Goal: Task Accomplishment & Management: Manage account settings

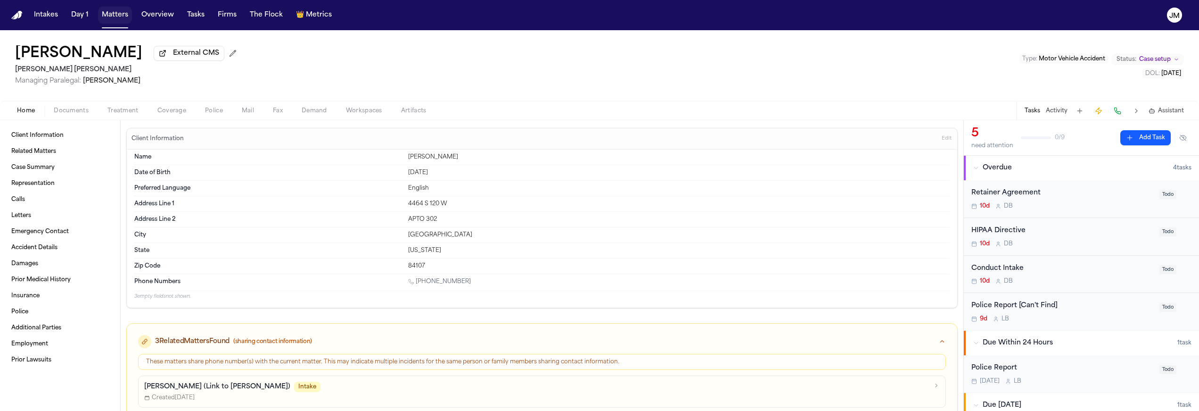
click at [119, 17] on button "Matters" at bounding box center [115, 15] width 34 height 17
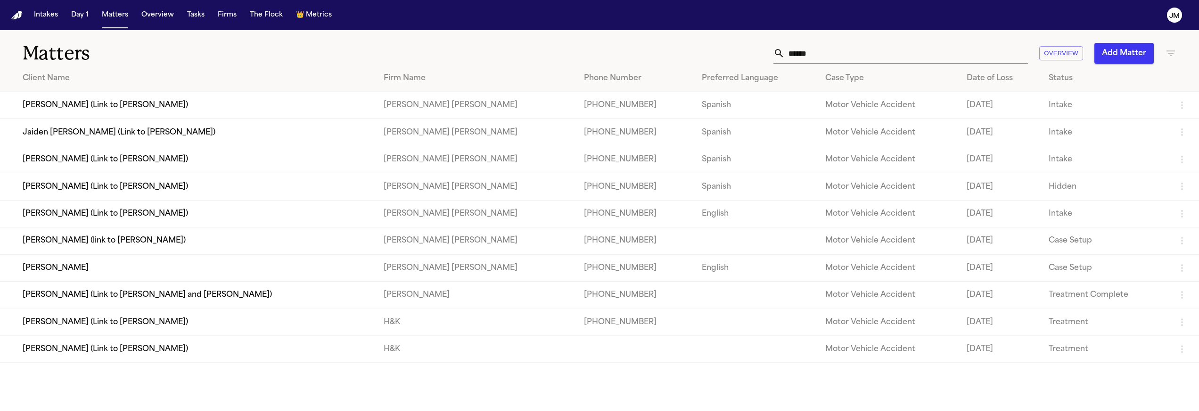
click at [775, 57] on icon at bounding box center [779, 53] width 11 height 11
click at [774, 57] on icon at bounding box center [779, 53] width 11 height 11
click at [800, 56] on input "******" at bounding box center [906, 53] width 243 height 21
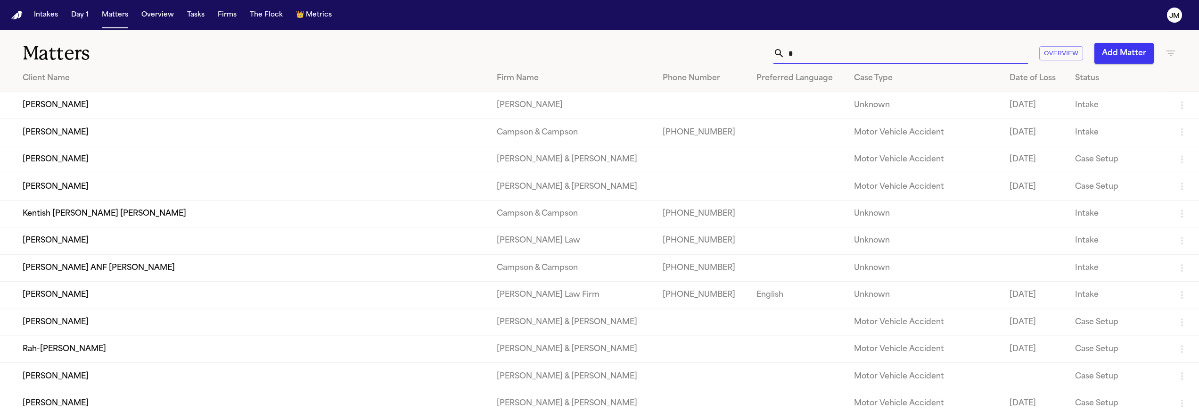
click at [817, 53] on input "*" at bounding box center [906, 53] width 243 height 21
click at [805, 55] on input "*" at bounding box center [906, 53] width 243 height 21
click at [812, 55] on input "*" at bounding box center [906, 53] width 243 height 21
click at [821, 53] on input "*" at bounding box center [906, 53] width 243 height 21
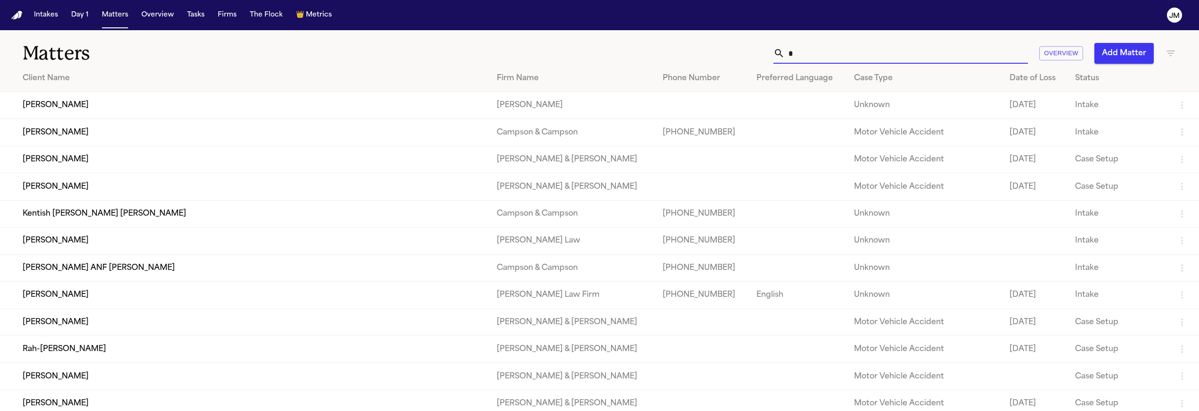
click at [821, 53] on input "*" at bounding box center [906, 53] width 243 height 21
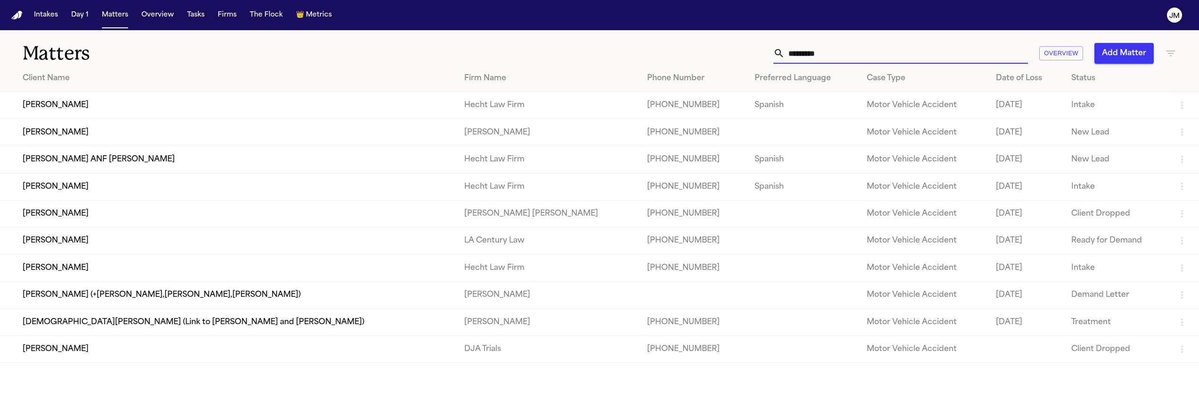
type input "*********"
click at [126, 95] on td "[PERSON_NAME]" at bounding box center [228, 105] width 457 height 27
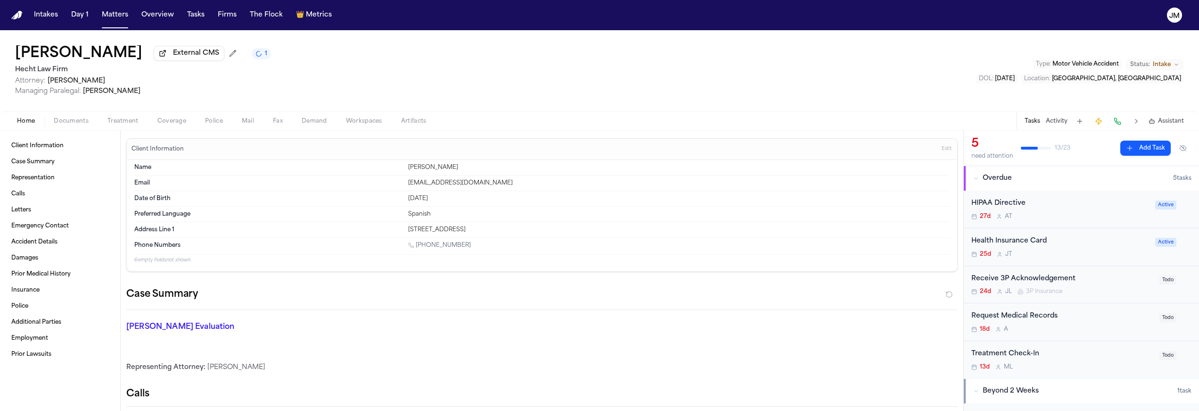
click at [71, 127] on span "button" at bounding box center [71, 126] width 46 height 1
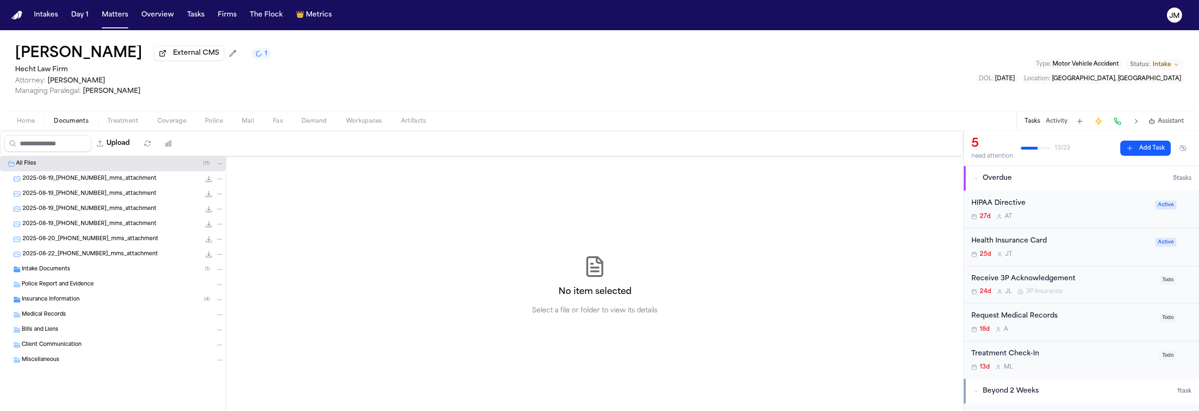
click at [46, 269] on span "Intake Documents" at bounding box center [46, 269] width 49 height 8
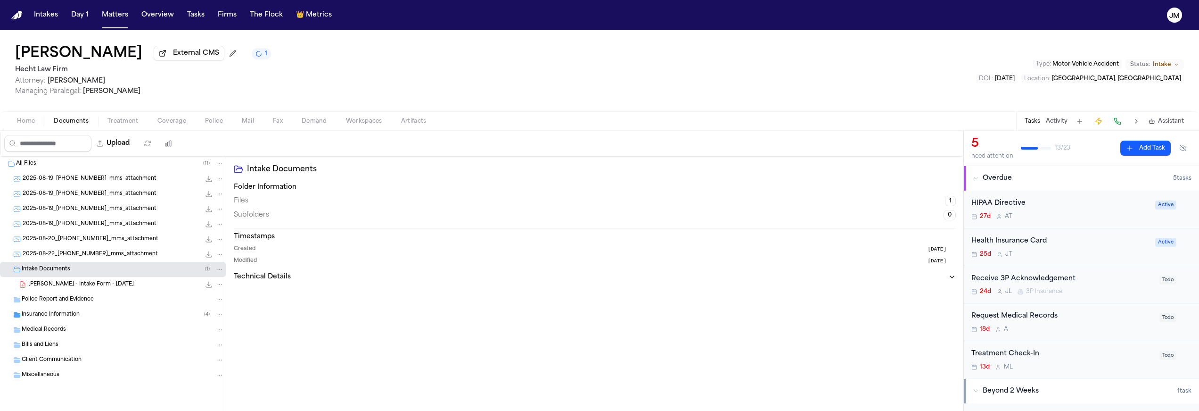
click at [50, 306] on div "Police Report and Evidence" at bounding box center [113, 299] width 226 height 15
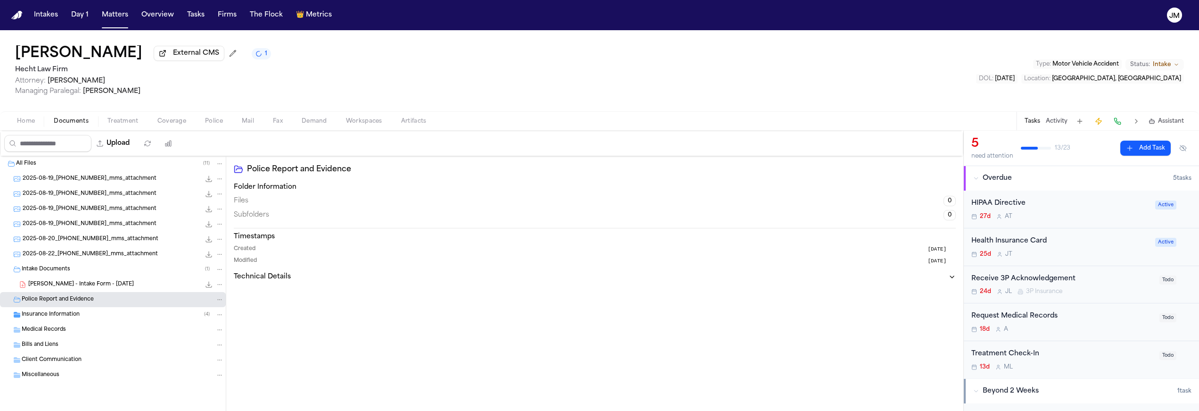
click at [51, 316] on span "Insurance Information" at bounding box center [51, 315] width 58 height 8
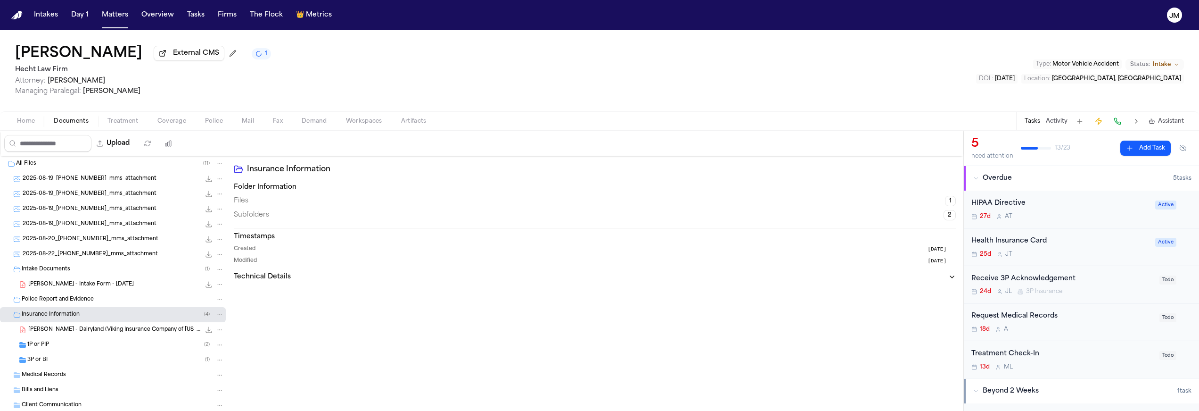
click at [32, 363] on span "3P or BI" at bounding box center [37, 360] width 20 height 8
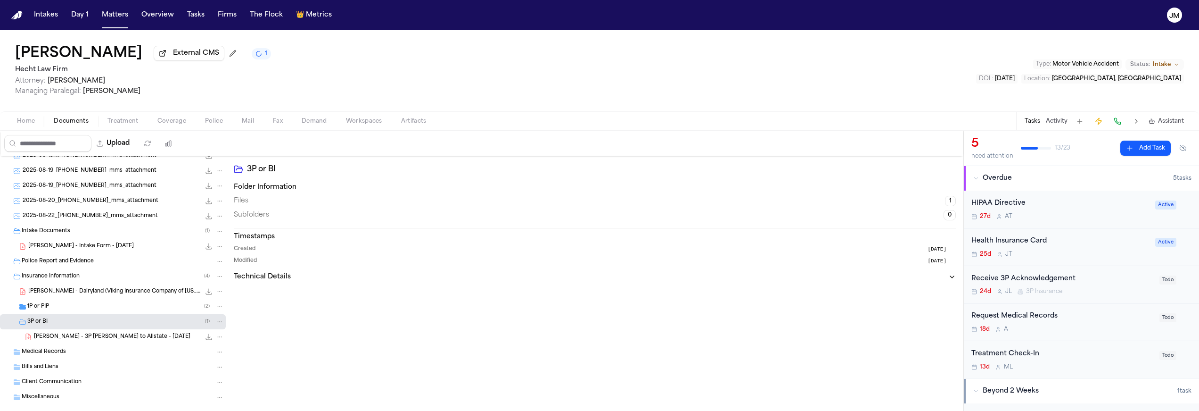
scroll to position [39, 0]
click at [79, 306] on div "1P or PIP ( 2 )" at bounding box center [125, 305] width 197 height 8
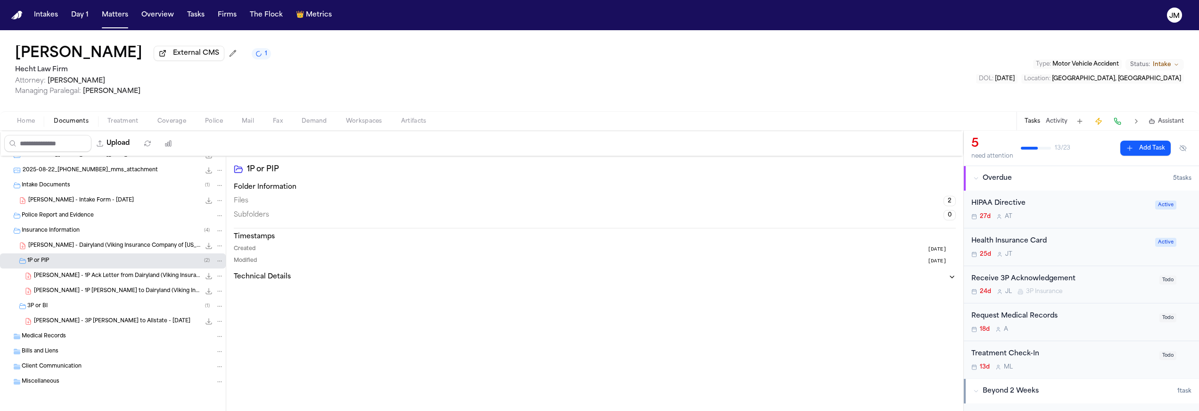
scroll to position [70, 0]
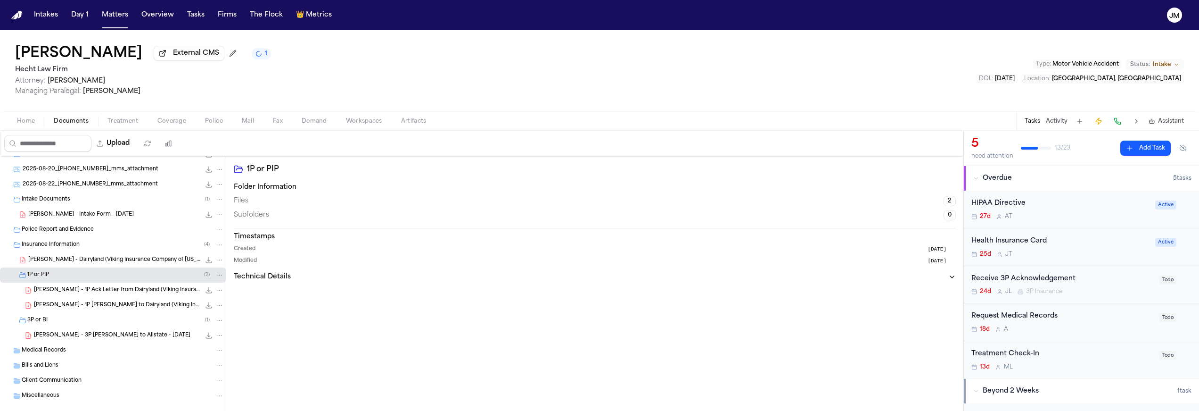
click at [89, 219] on div "[PERSON_NAME] - Intake Form - [DATE] 22.3 KB • PDF" at bounding box center [126, 214] width 196 height 9
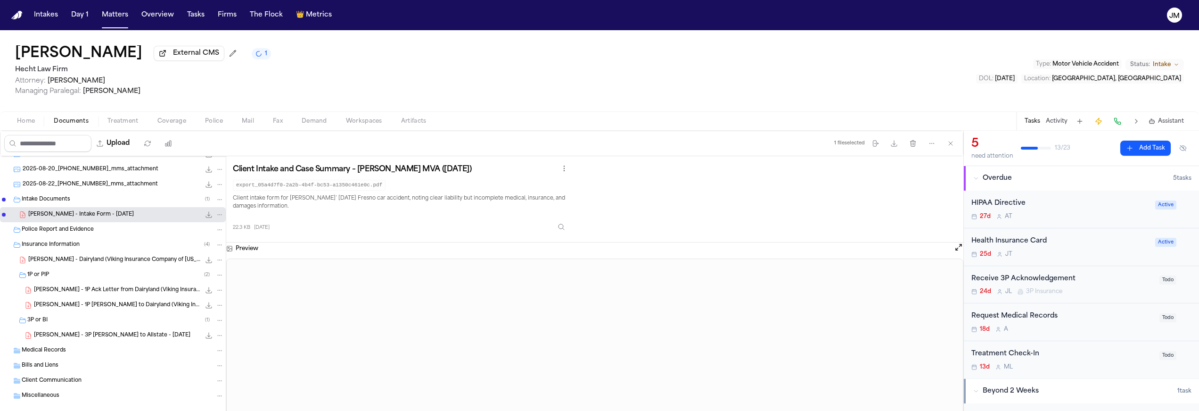
click at [28, 127] on span "button" at bounding box center [25, 126] width 29 height 1
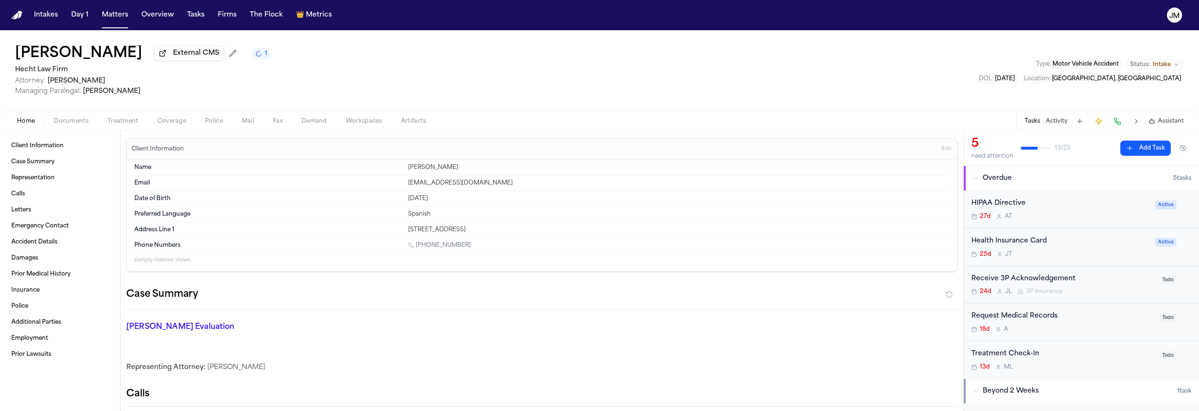
click at [67, 127] on span "button" at bounding box center [71, 126] width 46 height 1
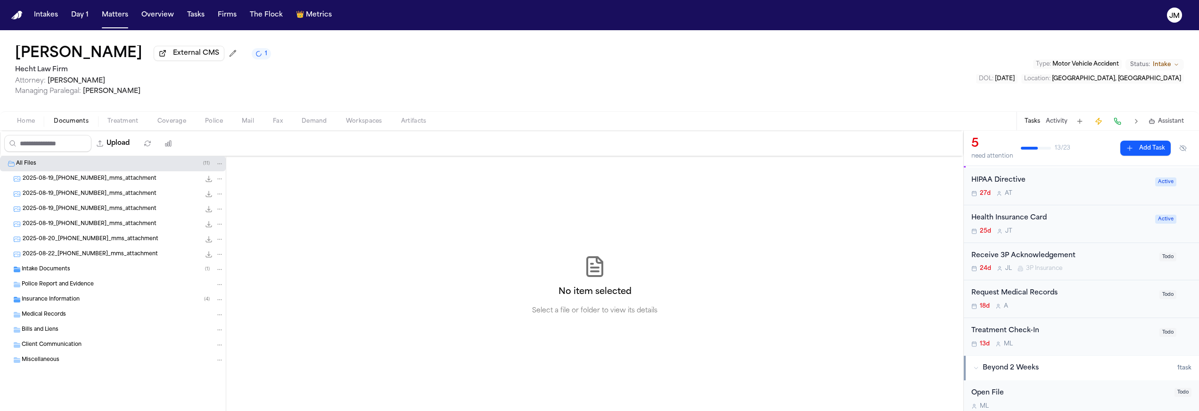
scroll to position [25, 0]
click at [77, 297] on div "Insurance Information ( 4 )" at bounding box center [123, 299] width 202 height 8
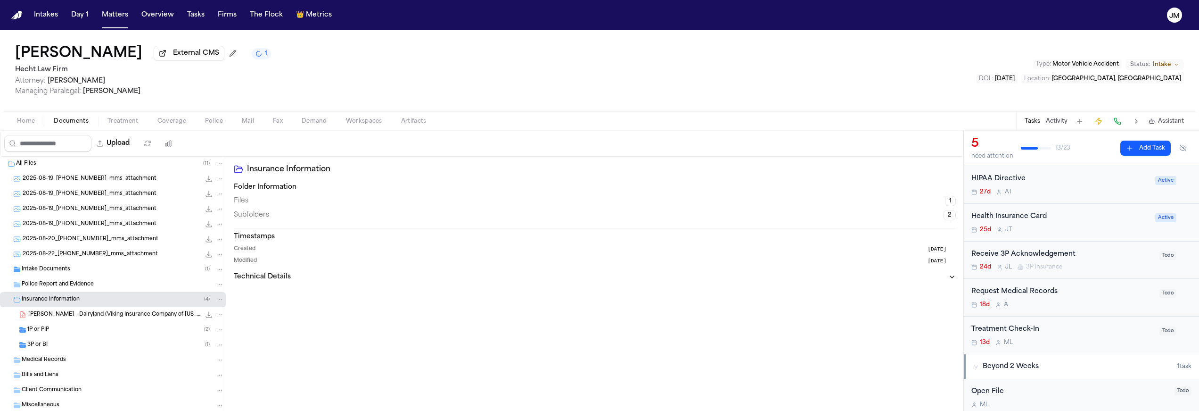
click at [75, 328] on div "1P or PIP ( 2 )" at bounding box center [125, 329] width 197 height 8
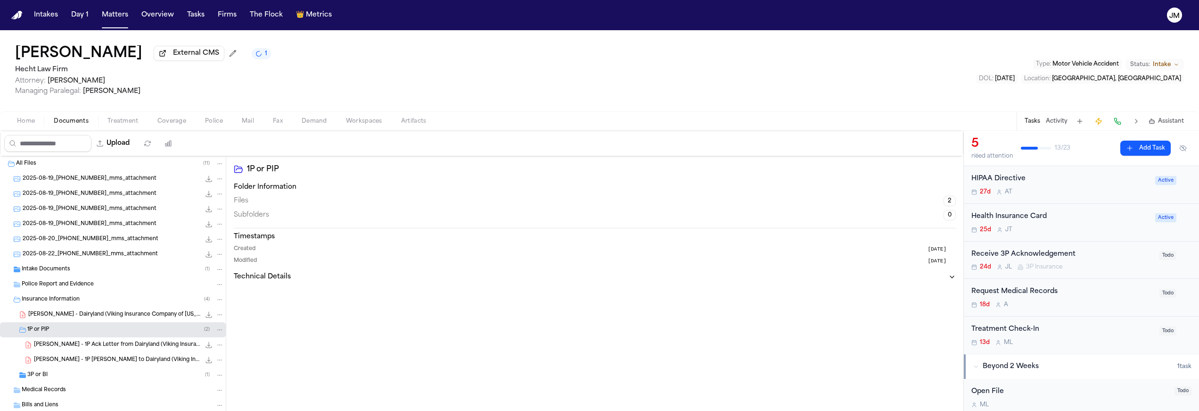
click at [41, 376] on span "3P or BI" at bounding box center [37, 375] width 20 height 8
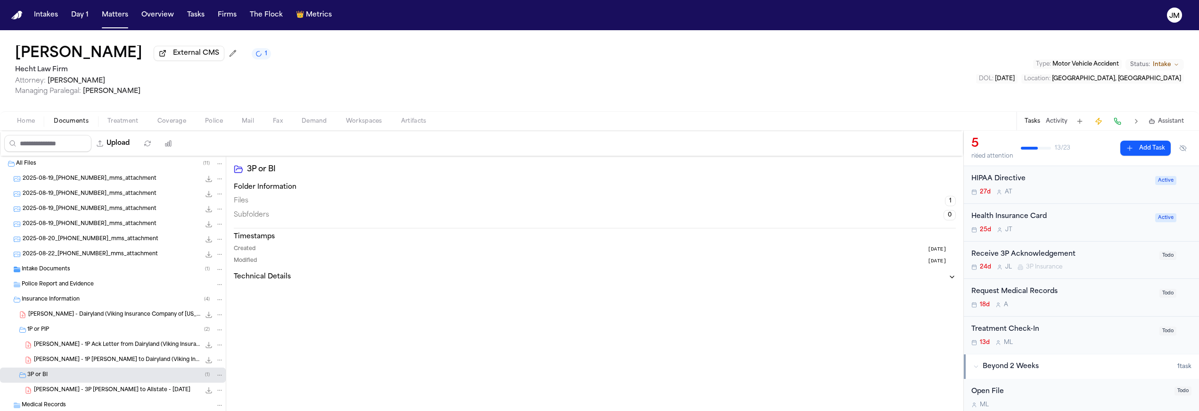
scroll to position [29, 0]
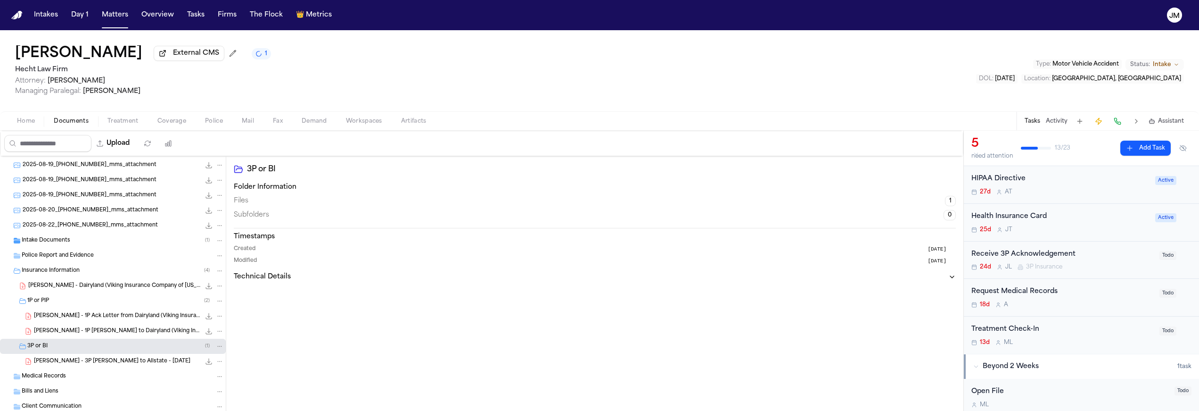
click at [80, 364] on span "[PERSON_NAME] - 3P [PERSON_NAME] to Allstate - [DATE]" at bounding box center [112, 361] width 157 height 8
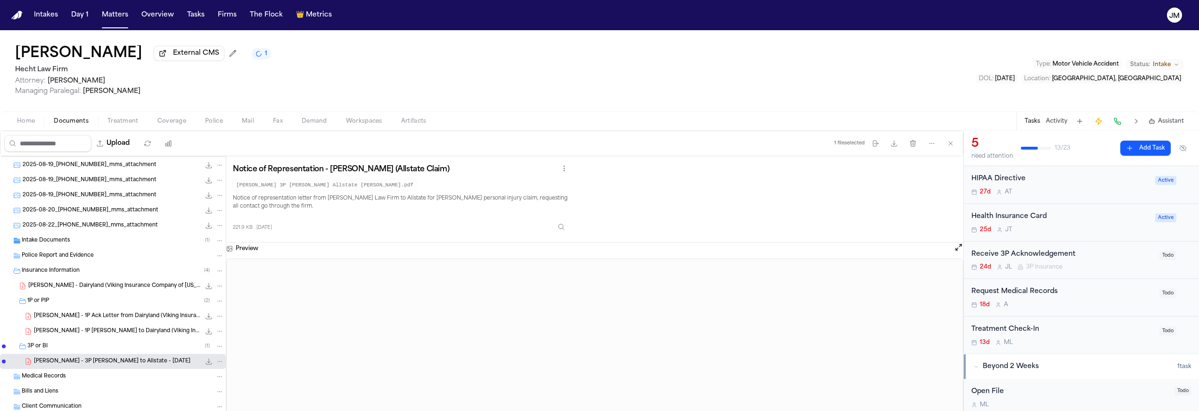
scroll to position [0, 0]
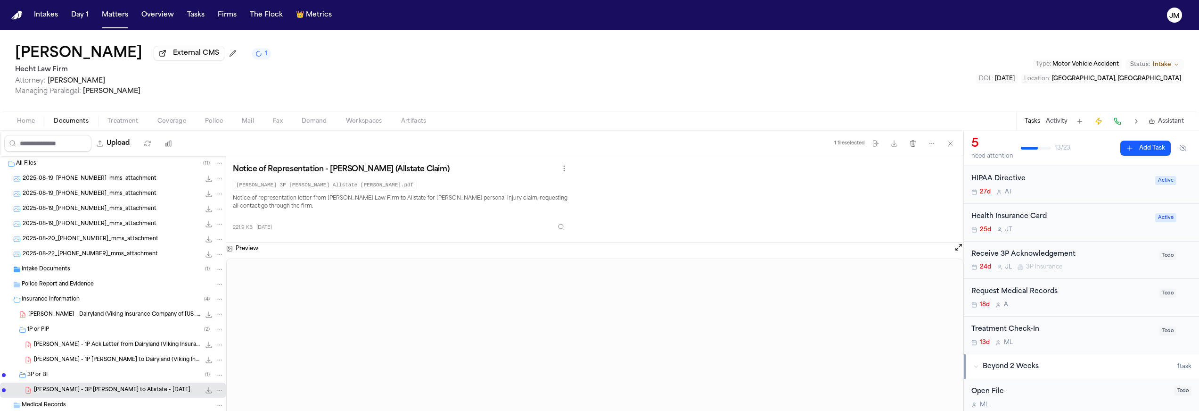
click at [119, 183] on span "2025-08-19_[PHONE_NUMBER]_mms_attachment" at bounding box center [90, 179] width 134 height 8
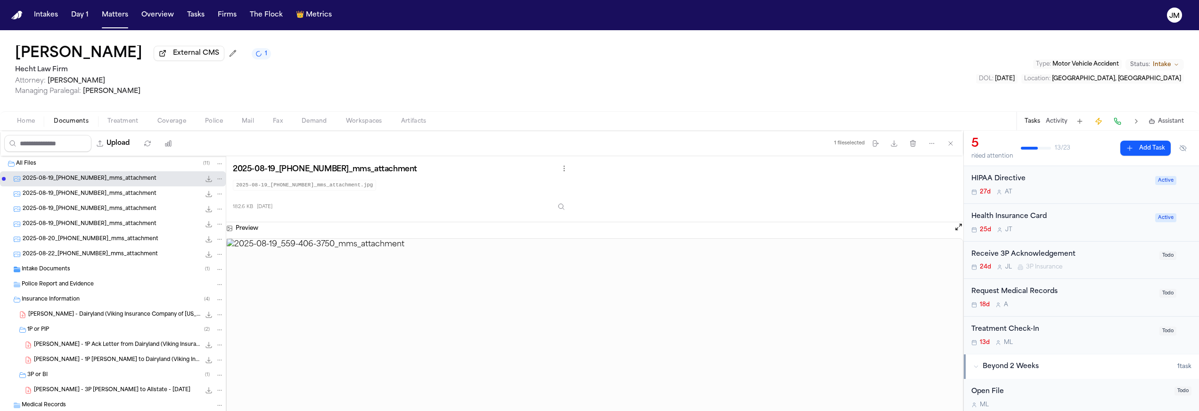
click at [116, 193] on span "2025-08-19_[PHONE_NUMBER]_mms_attachment" at bounding box center [90, 194] width 134 height 8
click at [117, 213] on span "2025-08-19_[PHONE_NUMBER]_mms_attachment" at bounding box center [90, 209] width 134 height 8
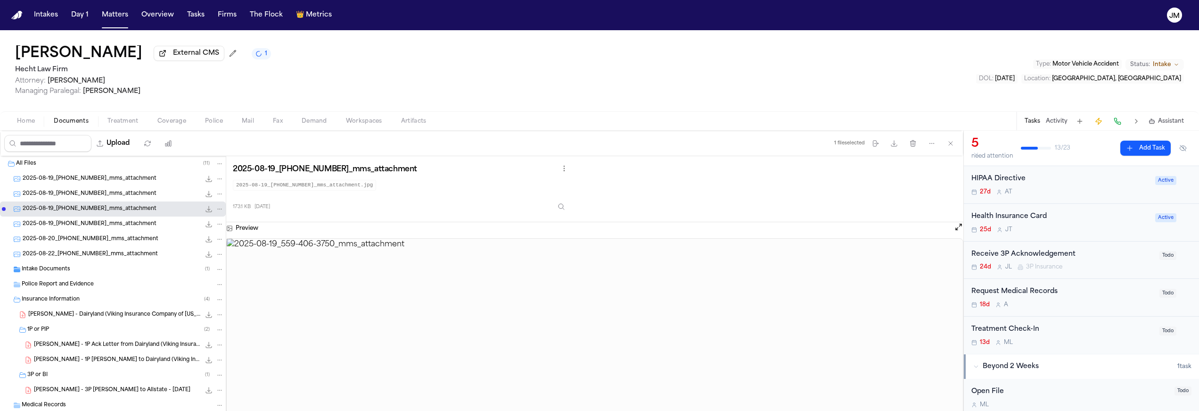
click at [118, 228] on span "2025-08-19_[PHONE_NUMBER]_mms_attachment" at bounding box center [90, 224] width 134 height 8
click at [117, 242] on span "2025-08-20_[PHONE_NUMBER]_mms_attachment" at bounding box center [91, 239] width 136 height 8
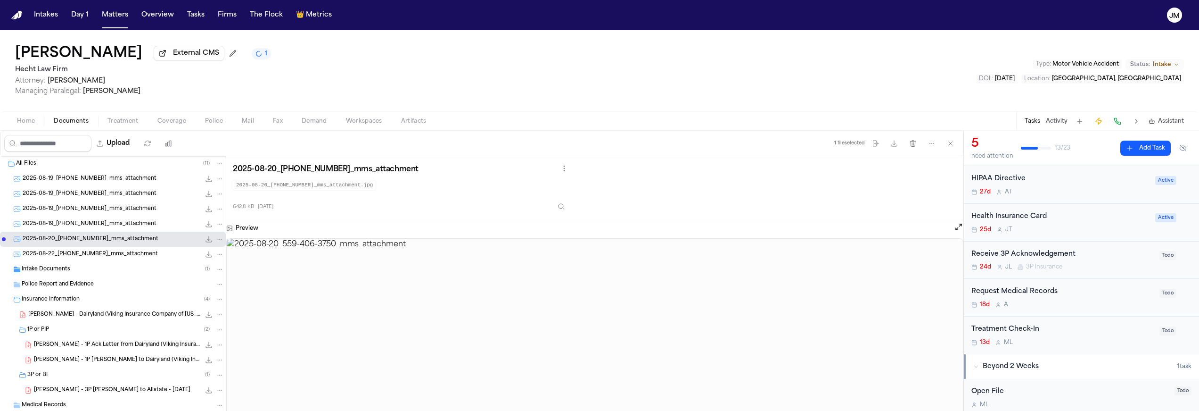
click at [117, 256] on span "2025-08-22_[PHONE_NUMBER]_mms_attachment" at bounding box center [90, 254] width 135 height 8
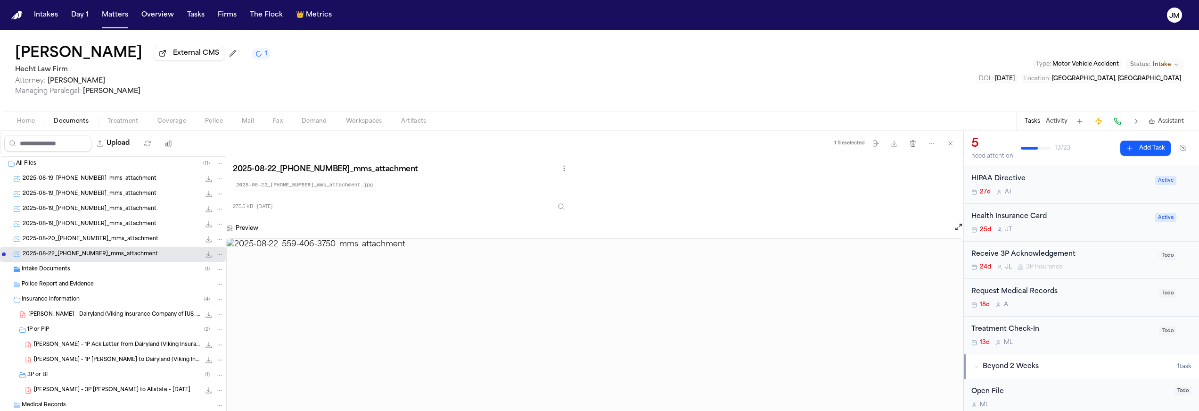
scroll to position [71, 0]
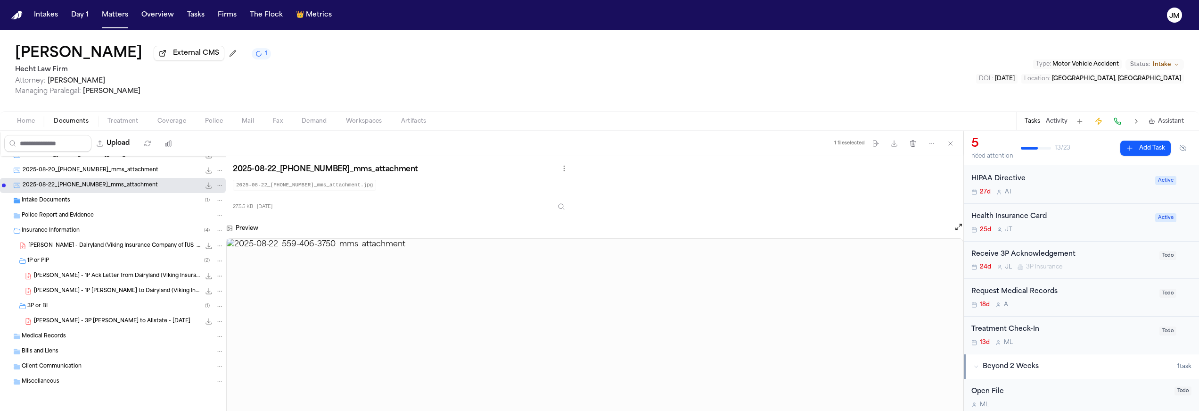
click at [69, 380] on div "Miscellaneous" at bounding box center [123, 381] width 202 height 8
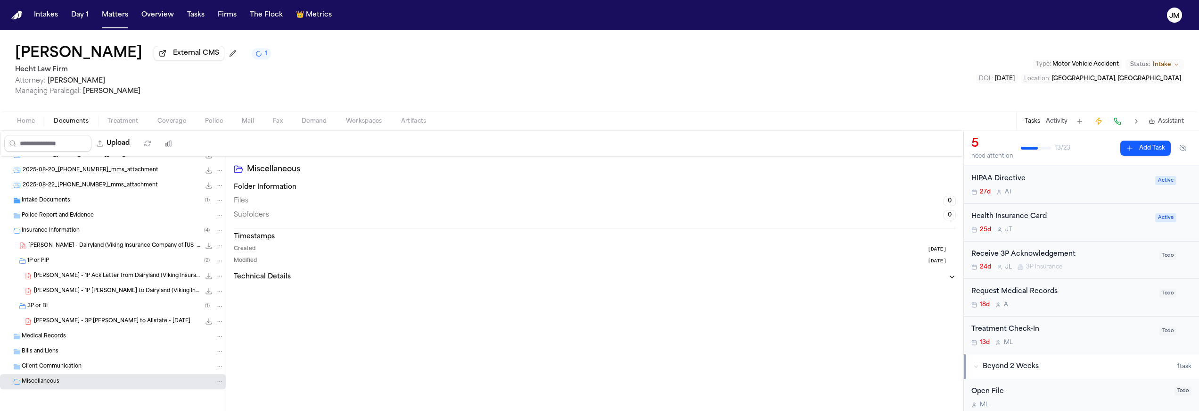
click at [70, 364] on span "Client Communication" at bounding box center [52, 367] width 60 height 8
click at [68, 353] on div "Bills and Liens" at bounding box center [123, 351] width 202 height 8
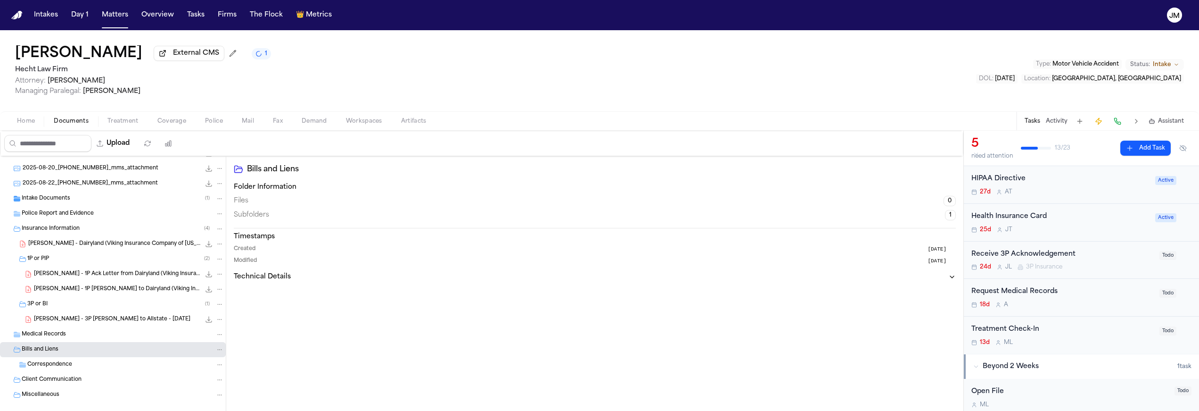
click at [71, 335] on div "Medical Records" at bounding box center [123, 334] width 202 height 8
click at [48, 353] on span "Bills and Liens" at bounding box center [40, 350] width 37 height 8
click at [38, 305] on span "3P or BI" at bounding box center [37, 306] width 20 height 8
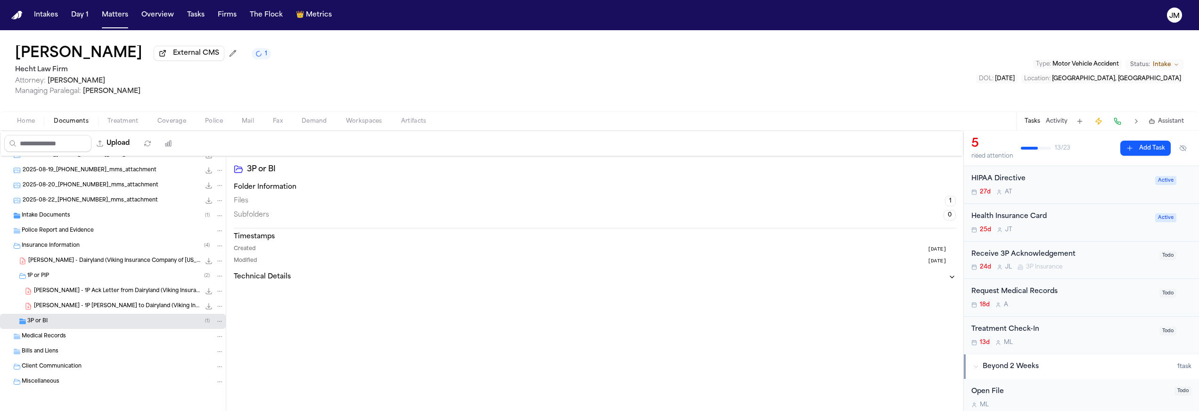
click at [45, 272] on span "1P or PIP" at bounding box center [38, 276] width 22 height 8
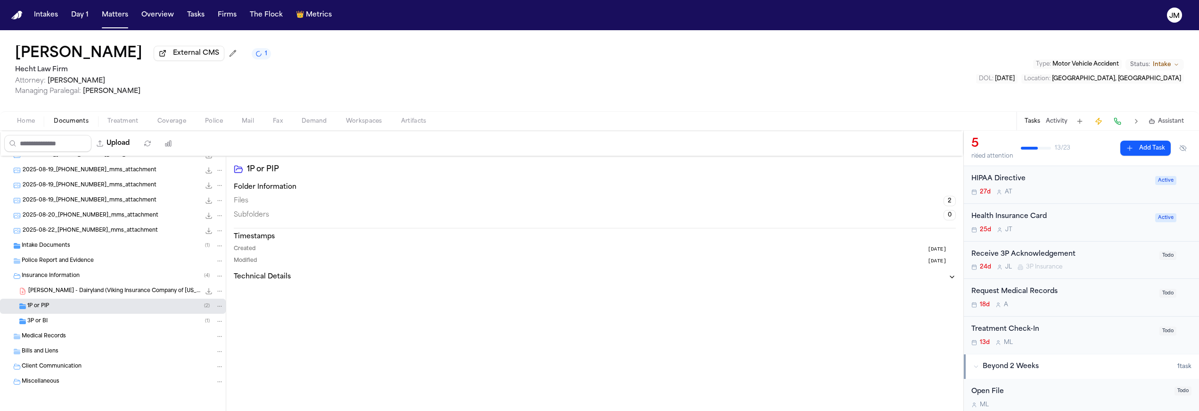
click at [47, 273] on span "Insurance Information" at bounding box center [51, 276] width 58 height 8
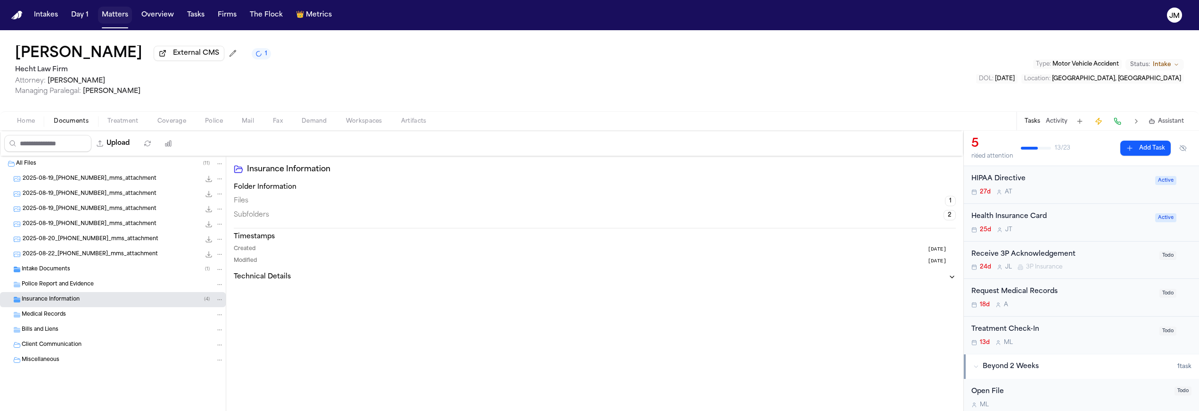
click at [111, 19] on button "Matters" at bounding box center [115, 15] width 34 height 17
